Goal: Transaction & Acquisition: Subscribe to service/newsletter

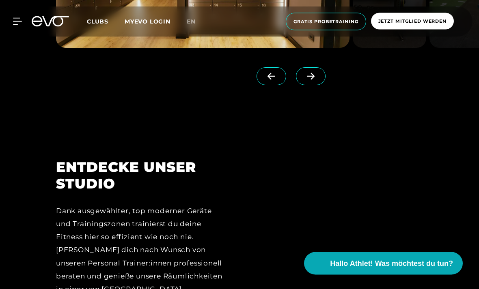
scroll to position [806, 0]
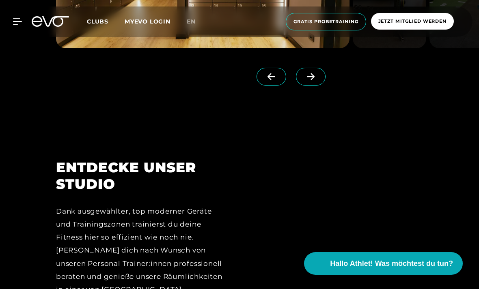
click at [309, 80] on icon at bounding box center [311, 76] width 14 height 7
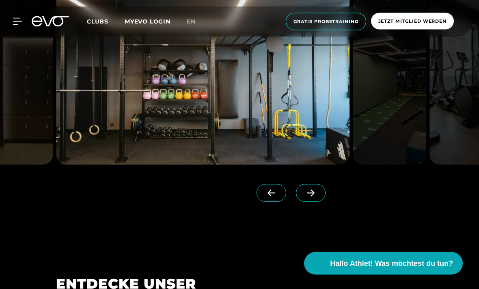
scroll to position [692, 0]
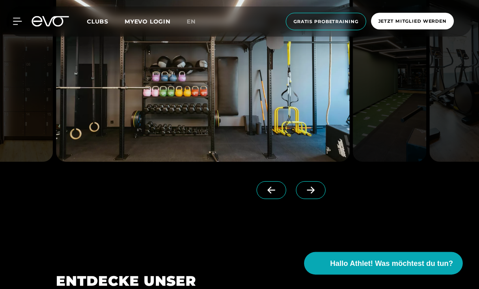
click at [306, 194] on icon at bounding box center [311, 190] width 14 height 7
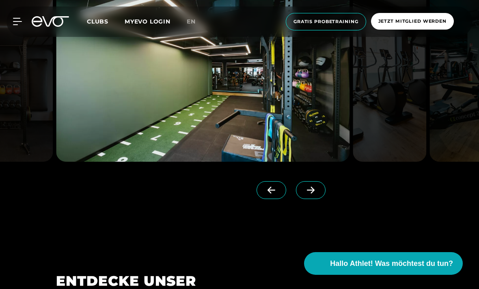
click at [306, 194] on icon at bounding box center [311, 190] width 14 height 7
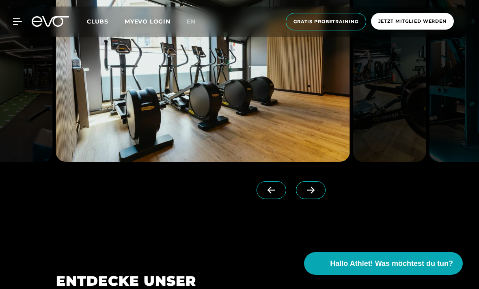
click at [306, 194] on icon at bounding box center [311, 190] width 14 height 7
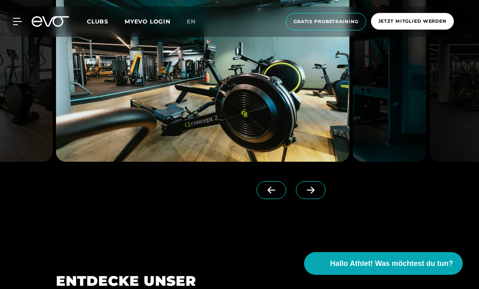
click at [306, 194] on icon at bounding box center [311, 190] width 14 height 7
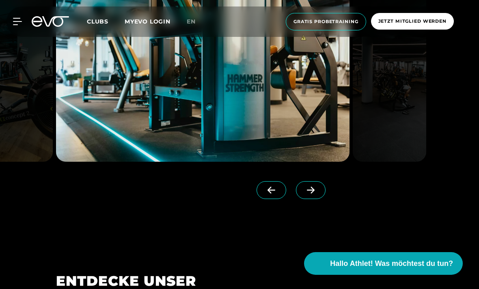
click at [306, 194] on icon at bounding box center [311, 190] width 14 height 7
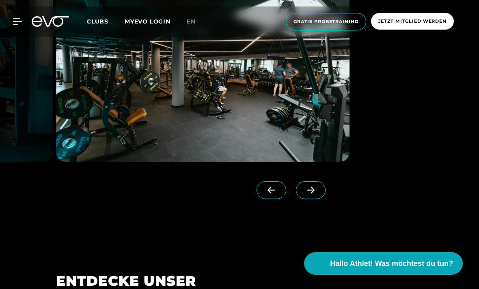
click at [306, 194] on icon at bounding box center [311, 190] width 14 height 7
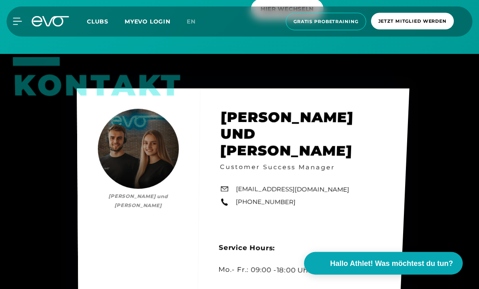
scroll to position [2314, 0]
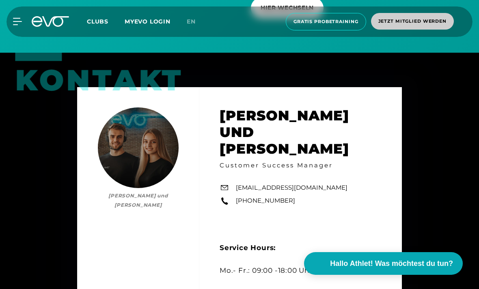
click at [416, 24] on span "Jetzt Mitglied werden" at bounding box center [412, 21] width 68 height 7
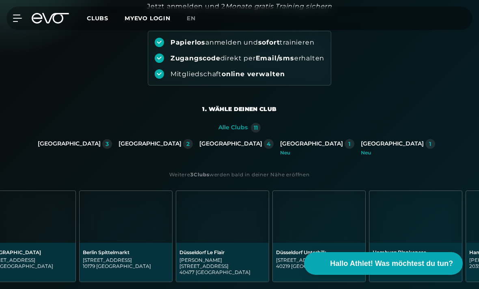
scroll to position [0, 121]
click at [331, 229] on img at bounding box center [318, 217] width 93 height 52
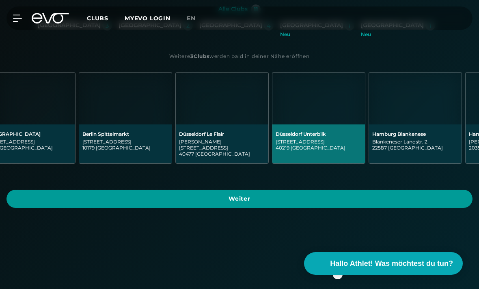
click at [373, 198] on span "Weiter" at bounding box center [239, 199] width 466 height 18
